Goal: Information Seeking & Learning: Learn about a topic

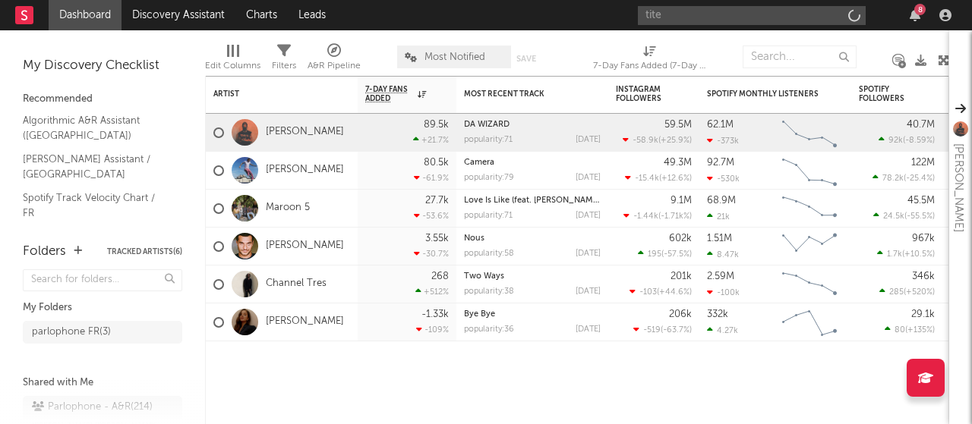
type input "tite"
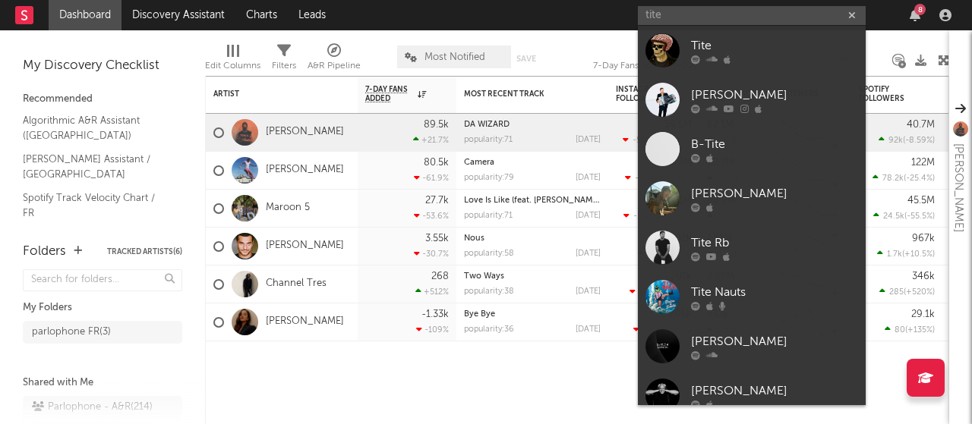
click at [686, 42] on link "Tite" at bounding box center [752, 50] width 228 height 49
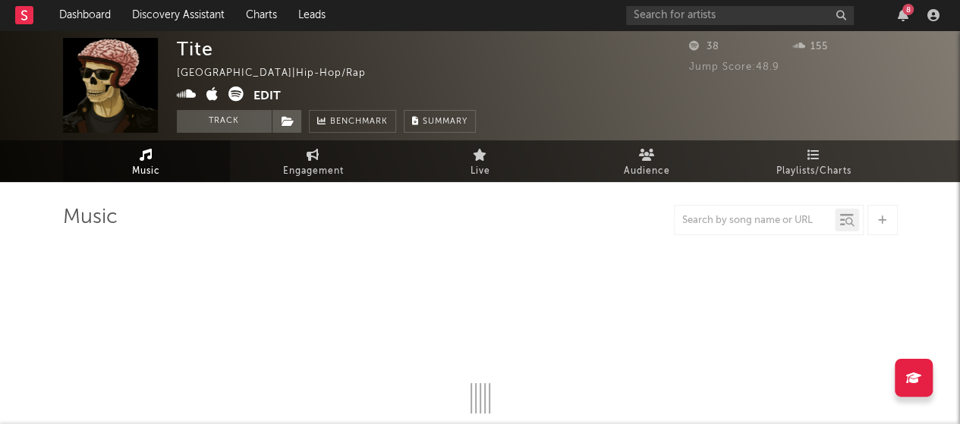
select select "1w"
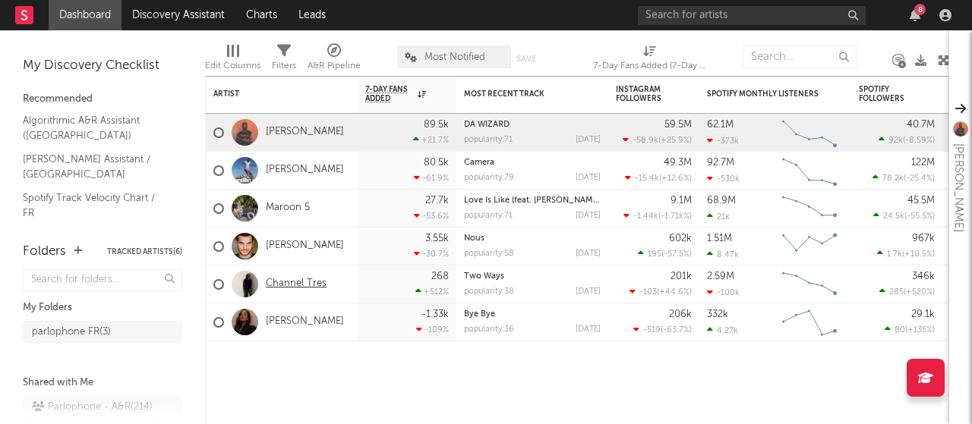
click at [287, 279] on link "Channel Tres" at bounding box center [296, 284] width 61 height 13
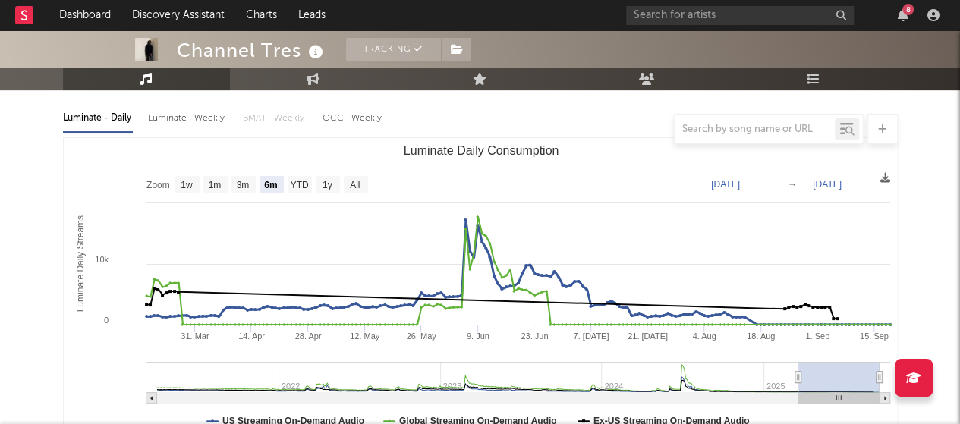
scroll to position [152, 0]
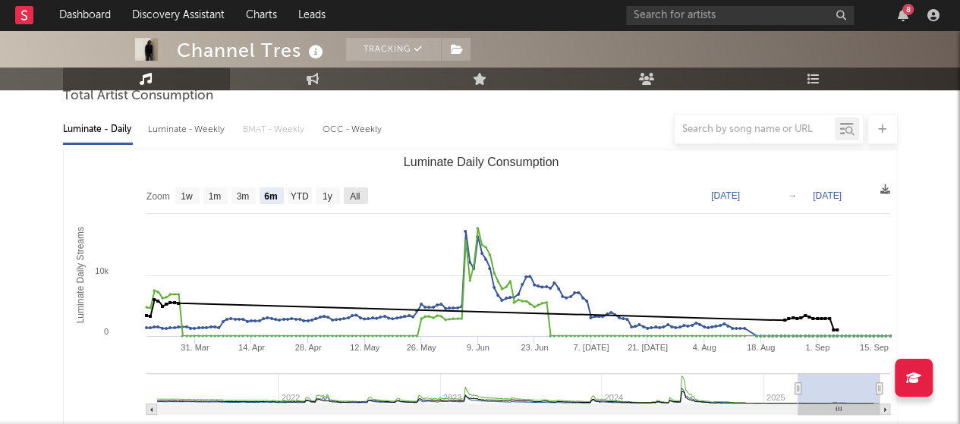
click at [354, 191] on text "All" at bounding box center [355, 196] width 10 height 11
select select "All"
type input "[DATE]"
